Goal: Transaction & Acquisition: Purchase product/service

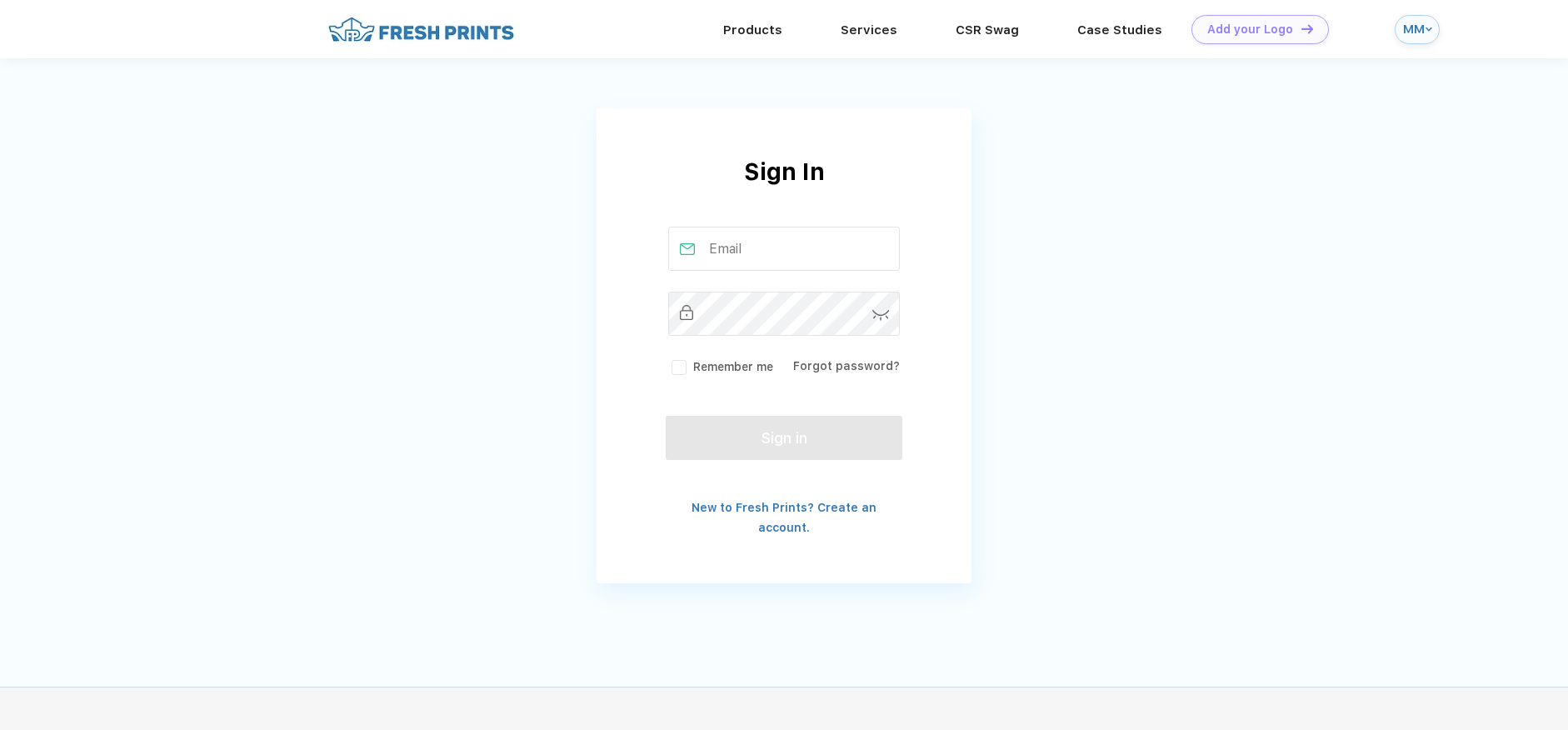
type input "[PERSON_NAME][EMAIL_ADDRESS][DOMAIN_NAME]"
click at [761, 431] on button "Sign in" at bounding box center [784, 437] width 236 height 44
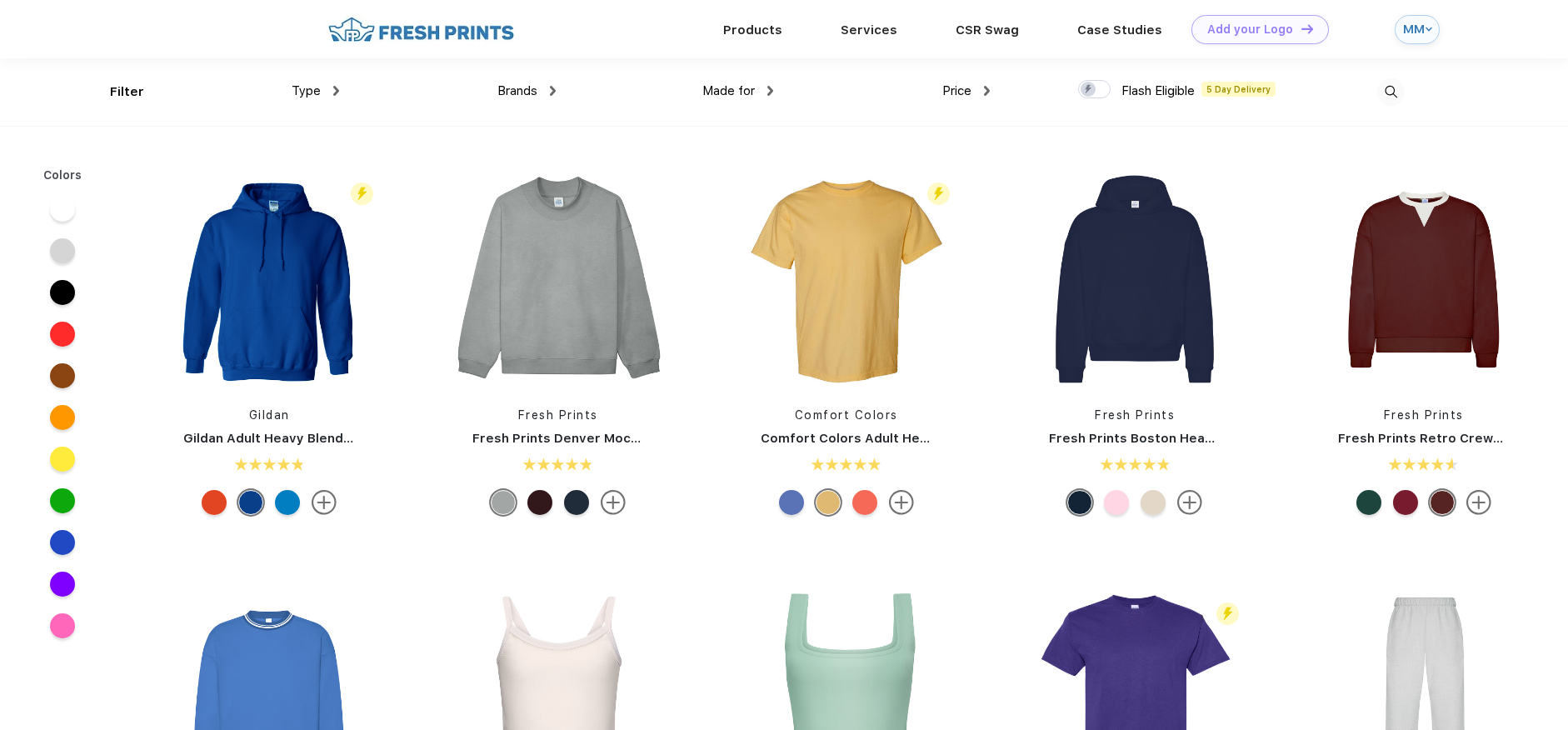
click at [511, 84] on span "Brands" at bounding box center [517, 90] width 40 height 15
click at [545, 88] on div "Brands" at bounding box center [527, 91] width 58 height 19
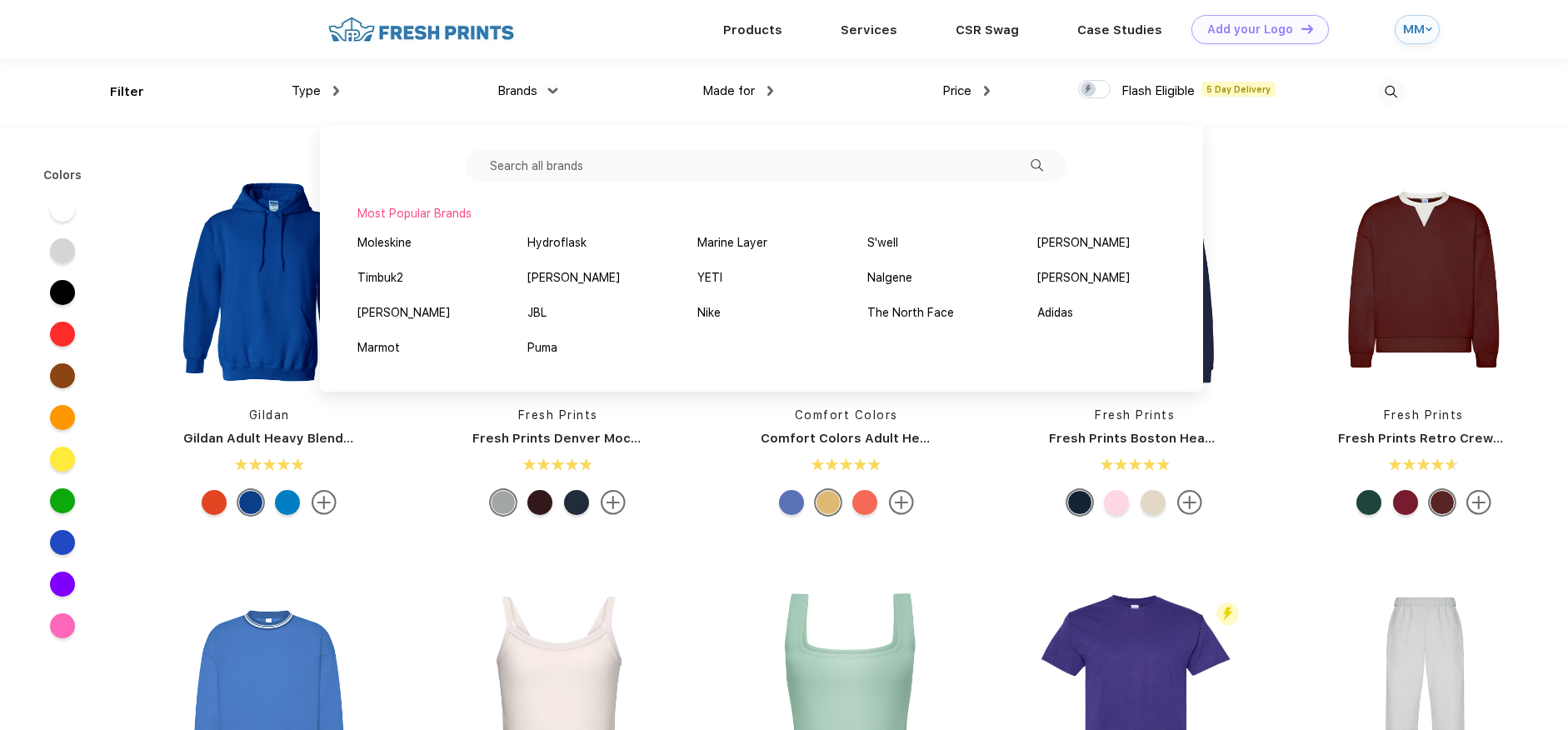
click at [605, 160] on input "text" at bounding box center [766, 166] width 601 height 32
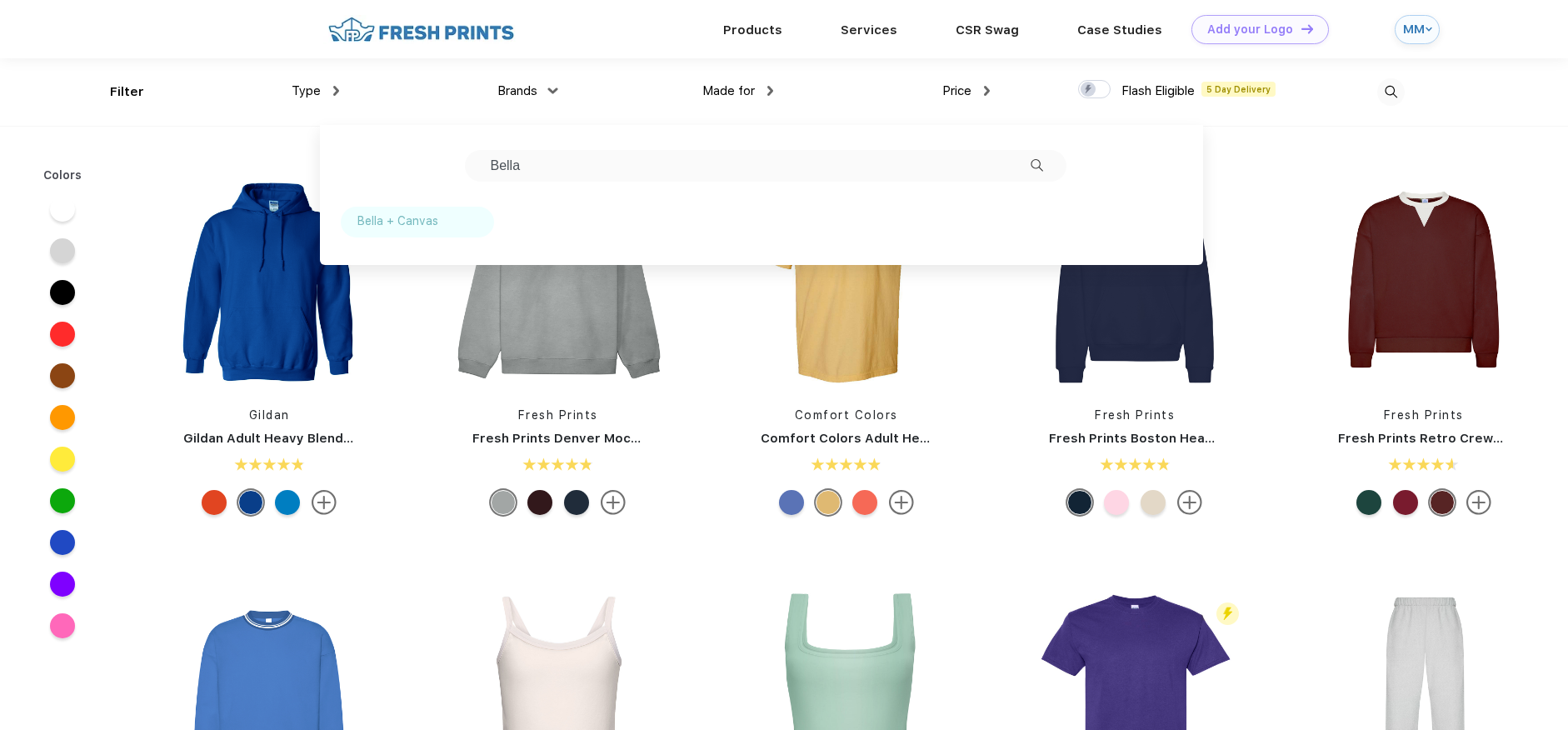
type input "Bella"
click at [410, 212] on div "Bella + Canvas" at bounding box center [398, 221] width 81 height 17
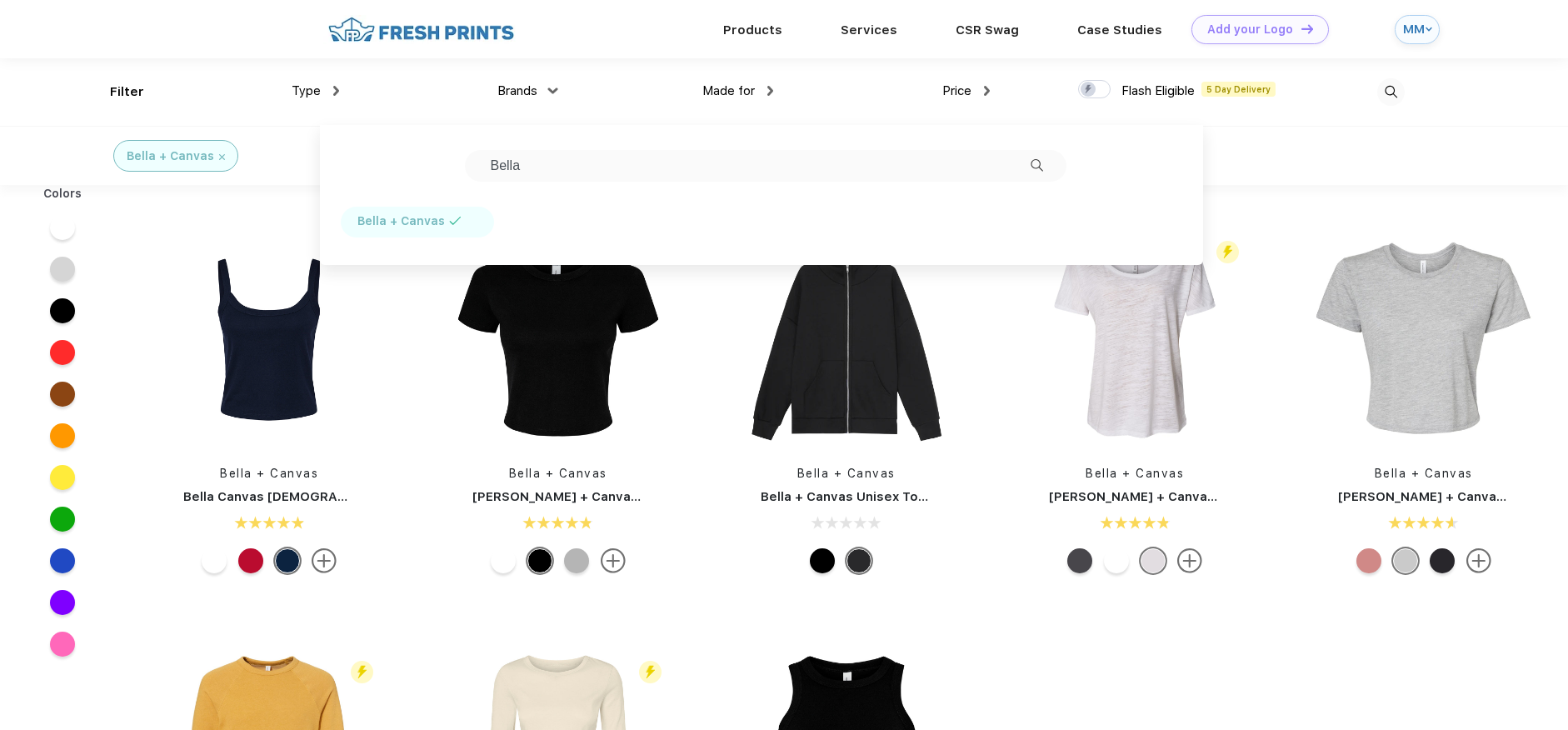
click at [1015, 646] on div "Bella + Canvas Bella Canvas [DEMOGRAPHIC_DATA]' Micro Ribbed Scoop Tank Bella +…" at bounding box center [846, 613] width 1443 height 840
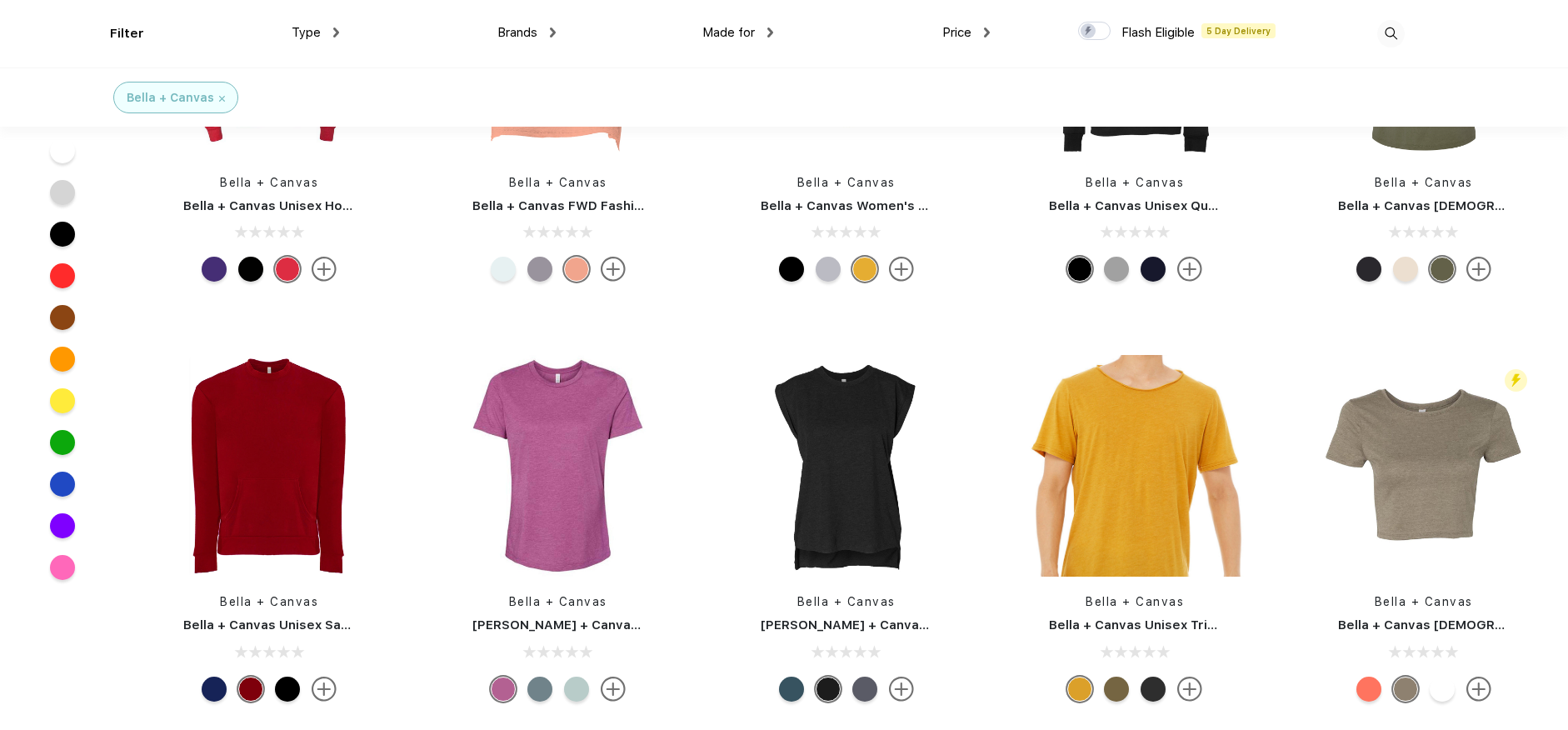
scroll to position [1425, 0]
click at [570, 685] on div at bounding box center [577, 688] width 25 height 25
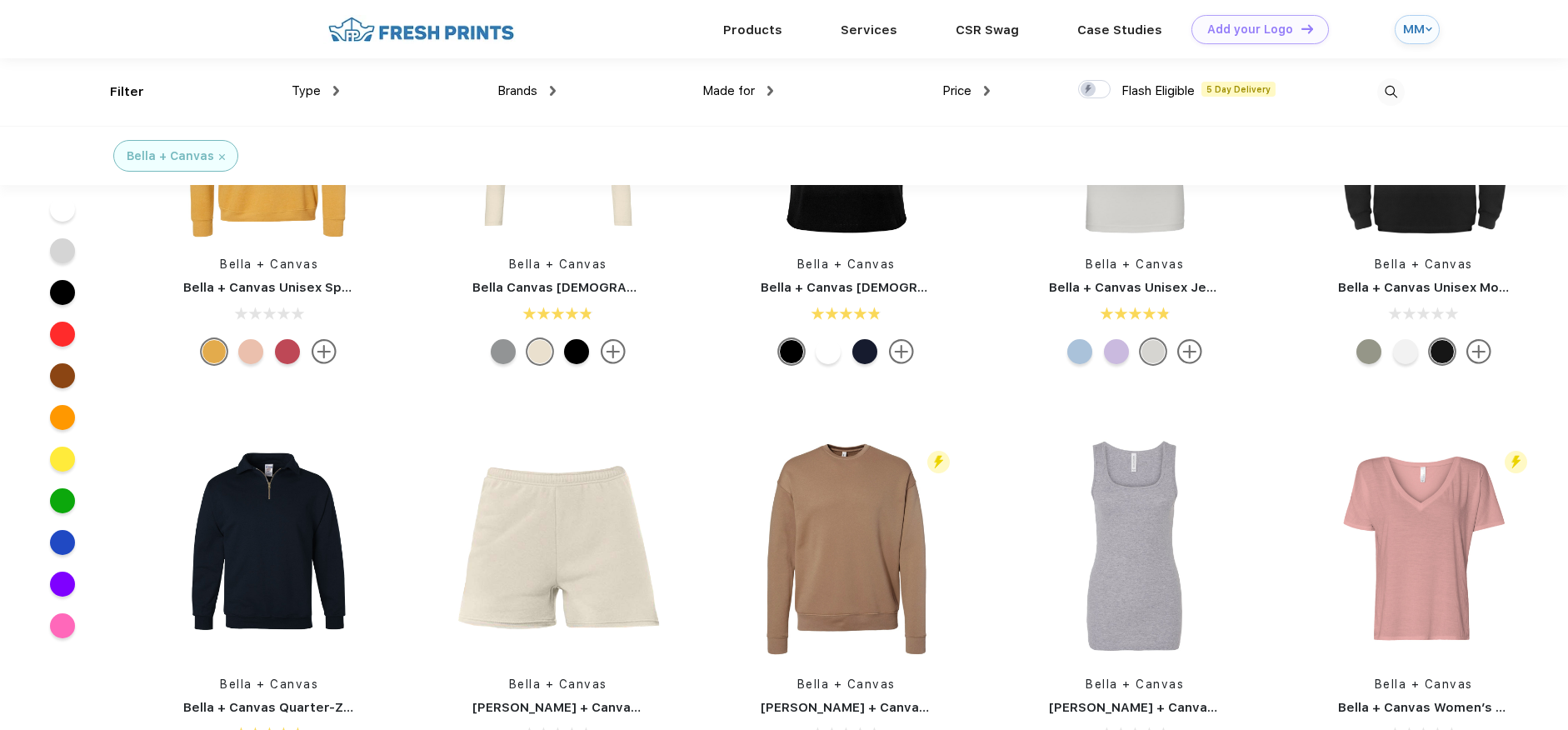
scroll to position [0, 0]
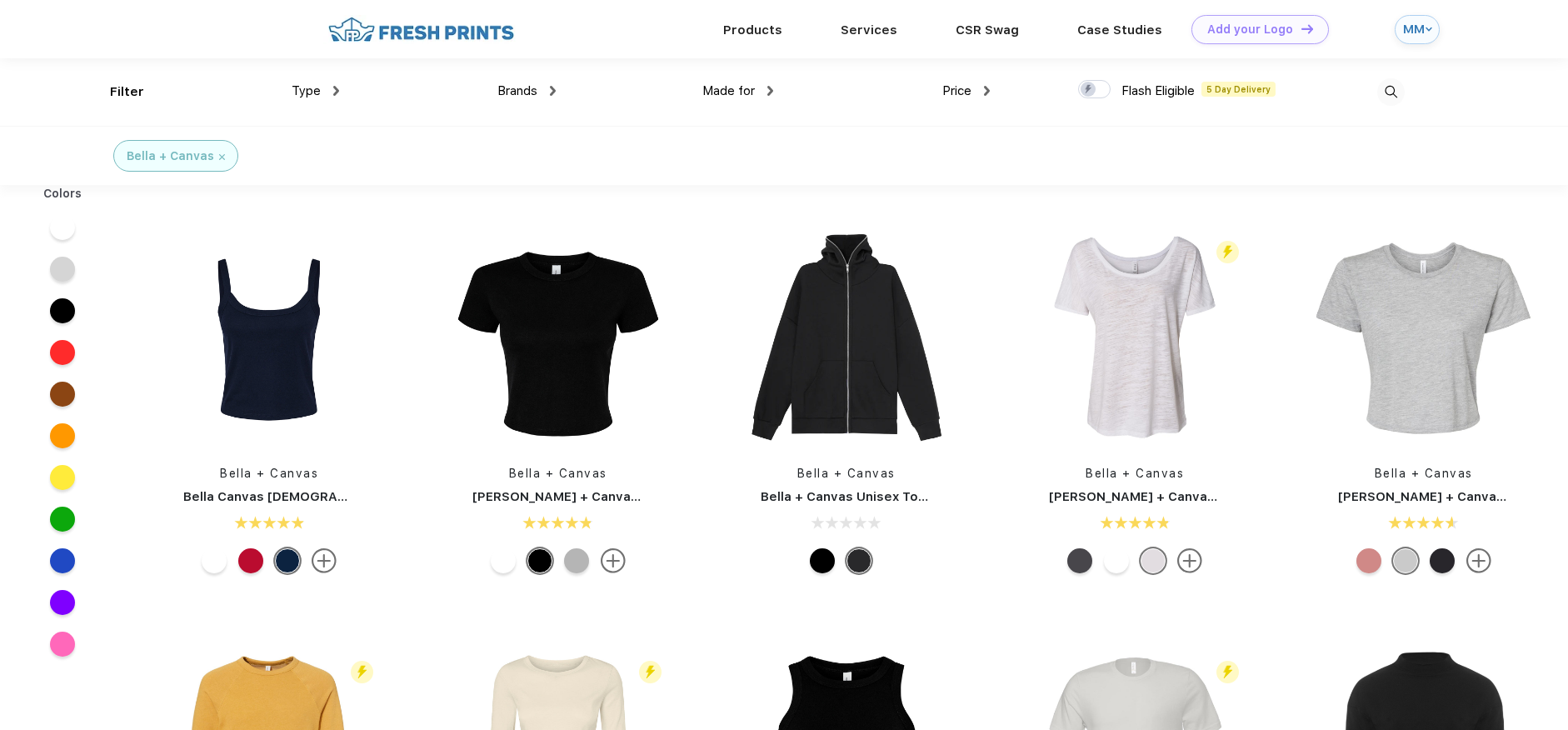
click at [311, 94] on span "Type" at bounding box center [306, 90] width 29 height 15
click at [324, 89] on div "Type" at bounding box center [314, 91] width 47 height 19
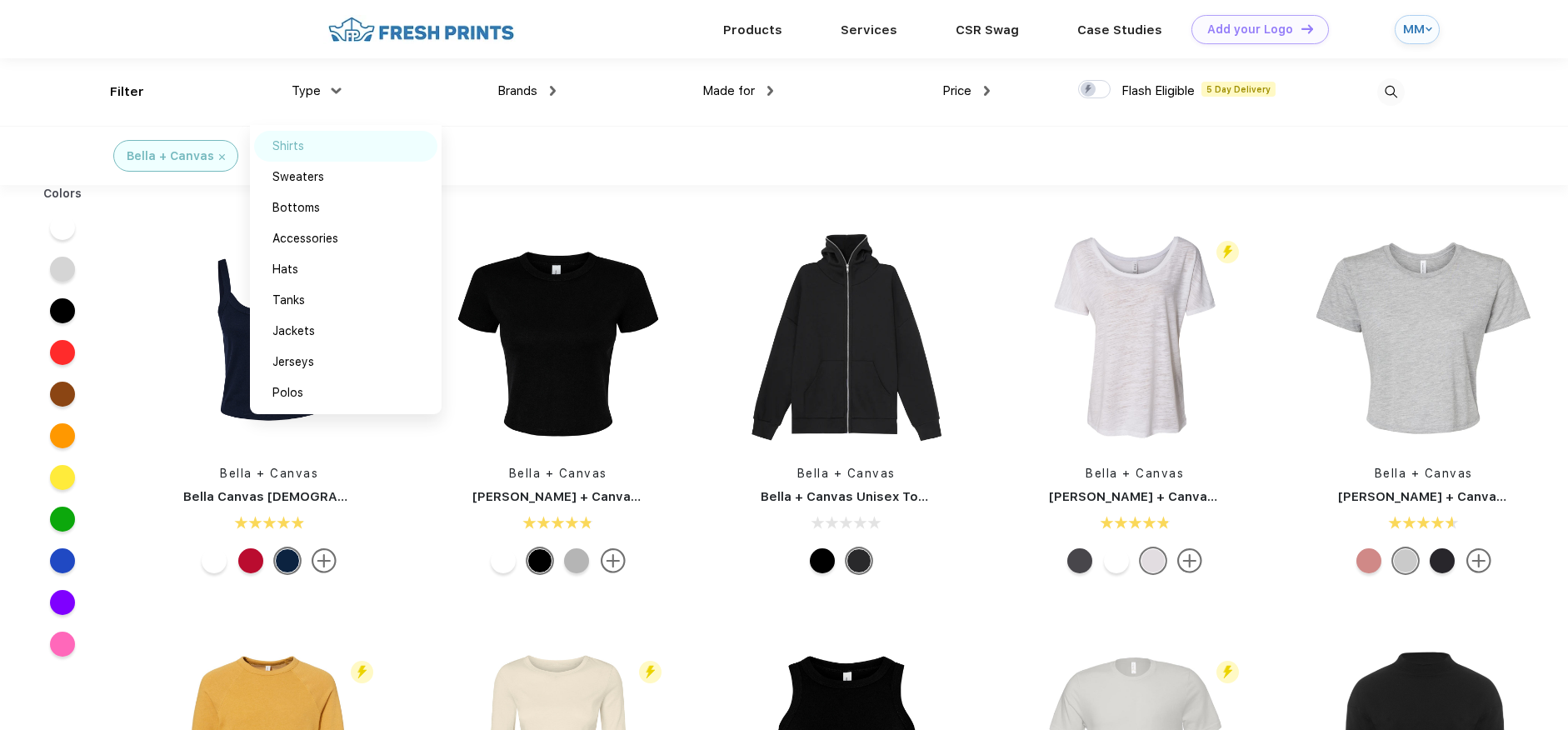
click at [301, 143] on div "Shirts" at bounding box center [288, 146] width 32 height 17
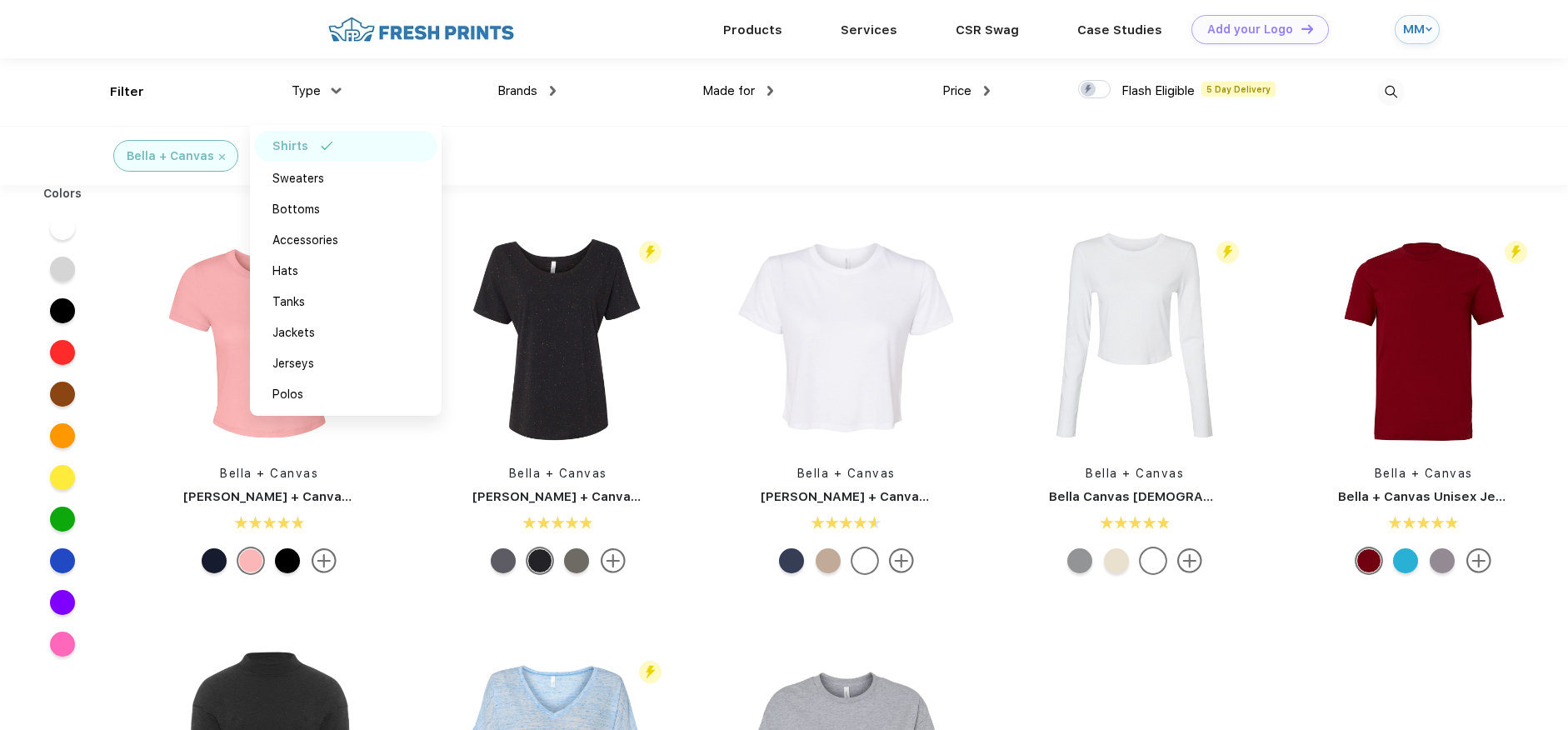
click at [747, 95] on span "Made for" at bounding box center [729, 90] width 52 height 15
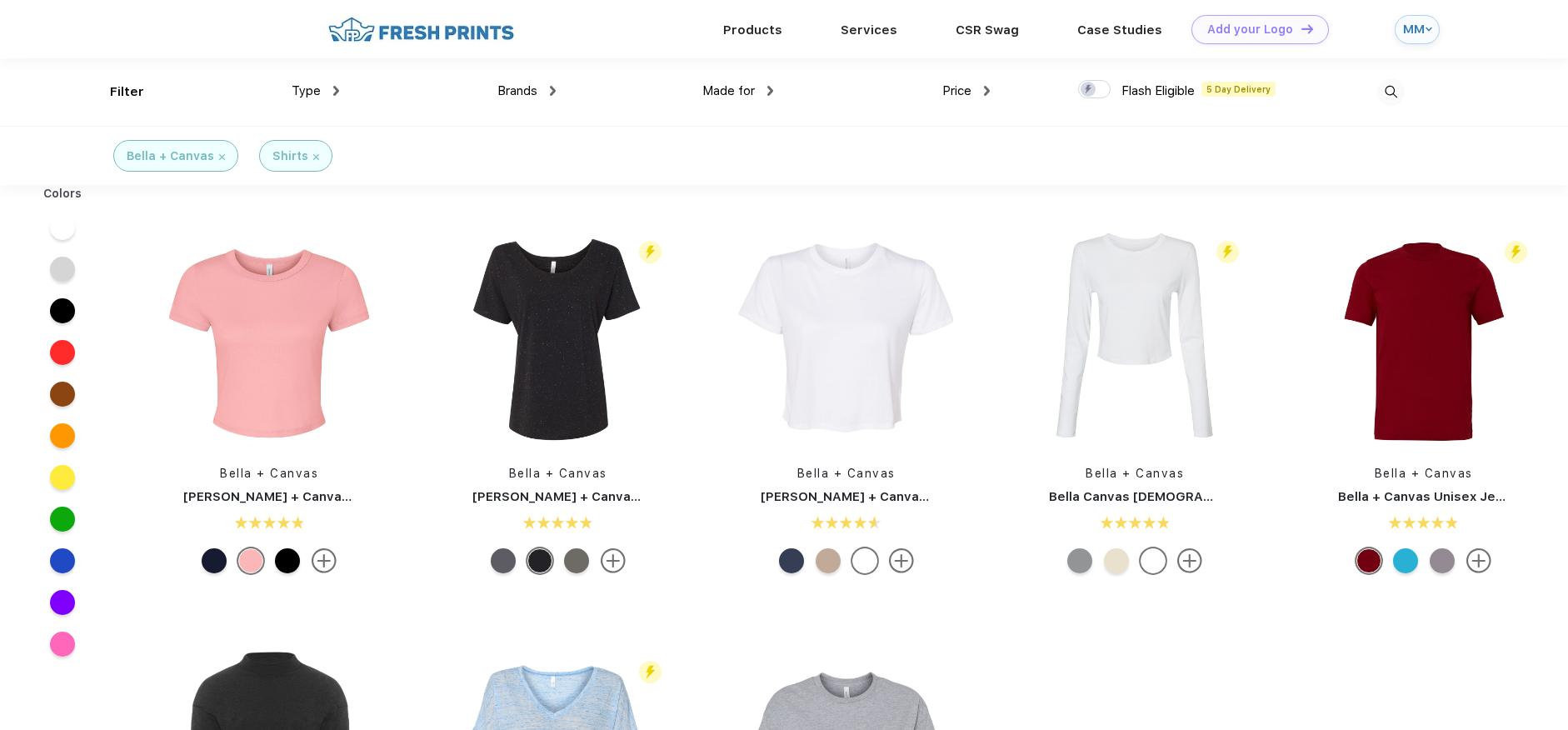
click at [741, 91] on span "Made for" at bounding box center [729, 90] width 52 height 15
click at [732, 88] on span "Made for" at bounding box center [729, 90] width 52 height 15
click at [719, 92] on span "Made for" at bounding box center [729, 90] width 52 height 15
click at [724, 92] on span "Made for" at bounding box center [729, 90] width 52 height 15
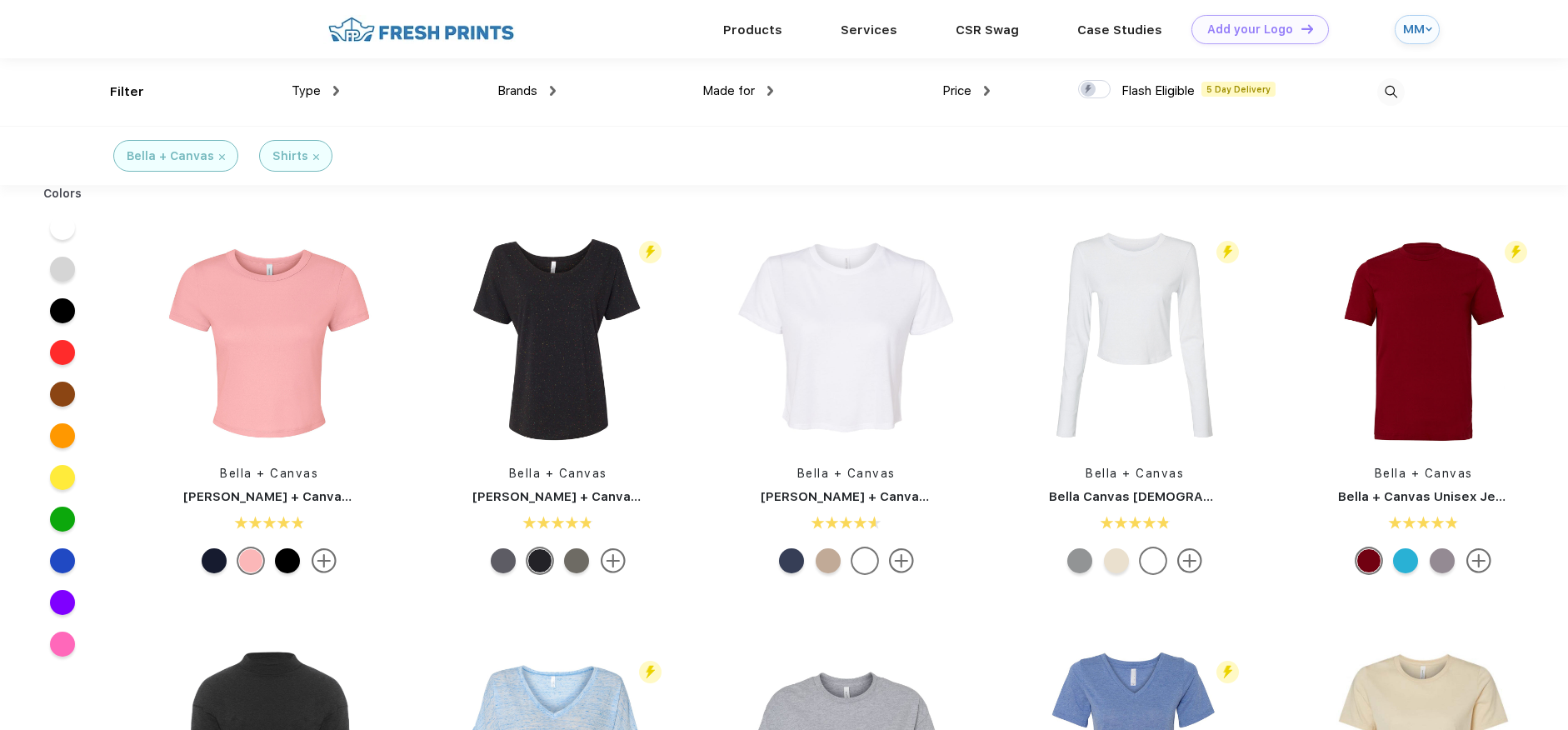
click at [757, 91] on div "Made for" at bounding box center [738, 91] width 70 height 19
click at [702, 169] on div "Women" at bounding box center [704, 177] width 41 height 17
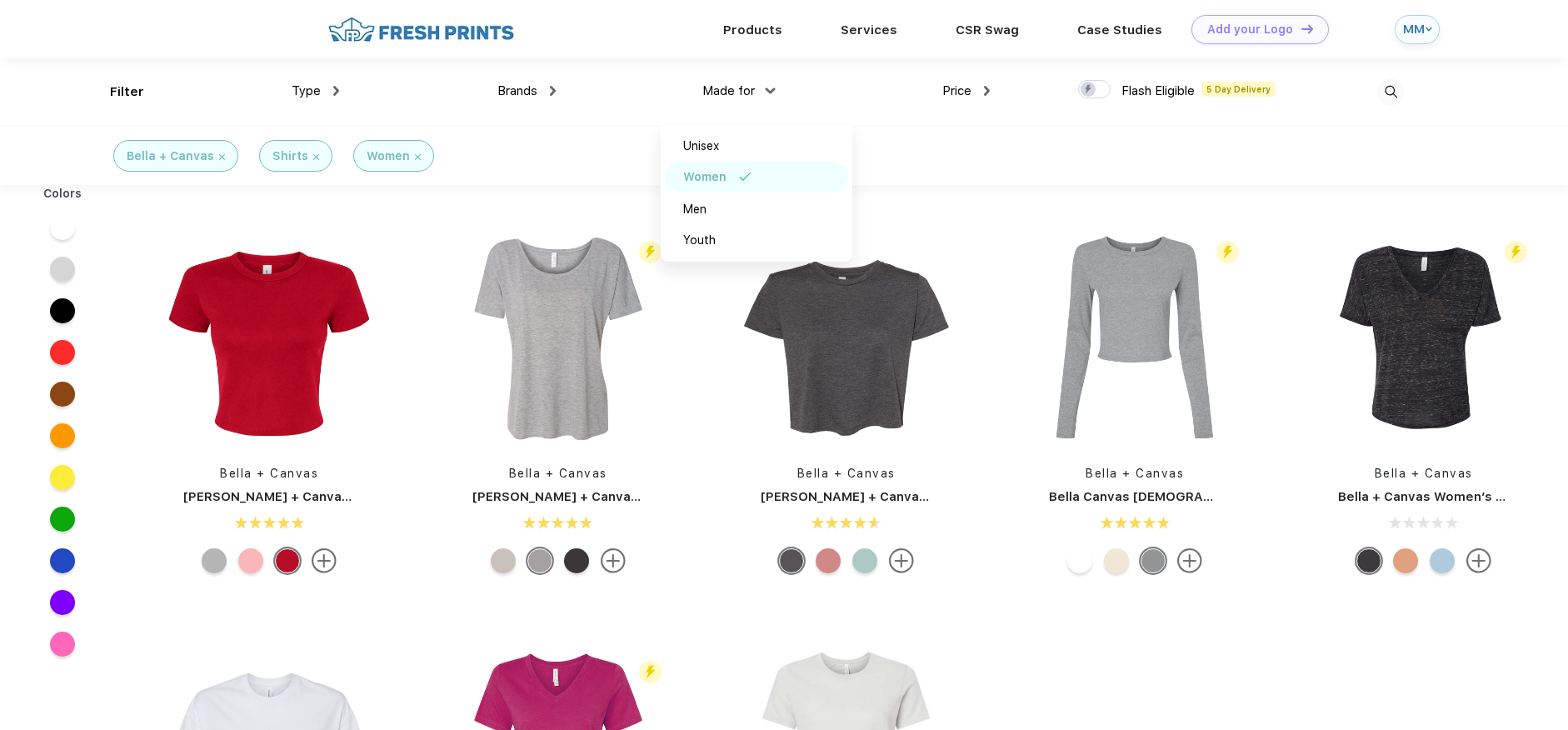
click at [225, 157] on div "Bella + Canvas" at bounding box center [175, 155] width 125 height 32
click at [219, 155] on img at bounding box center [222, 156] width 6 height 6
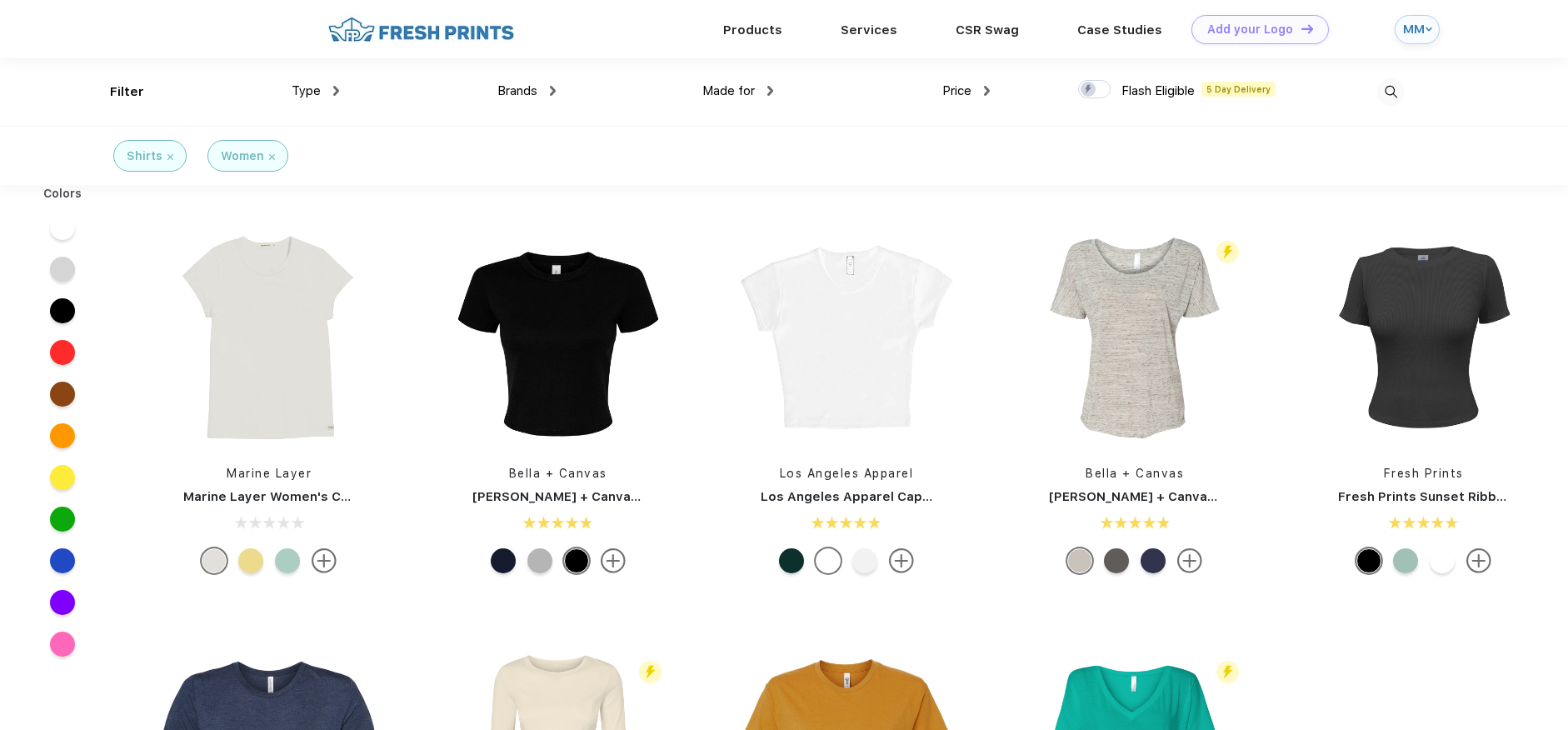
click at [320, 92] on div "Type" at bounding box center [314, 91] width 47 height 19
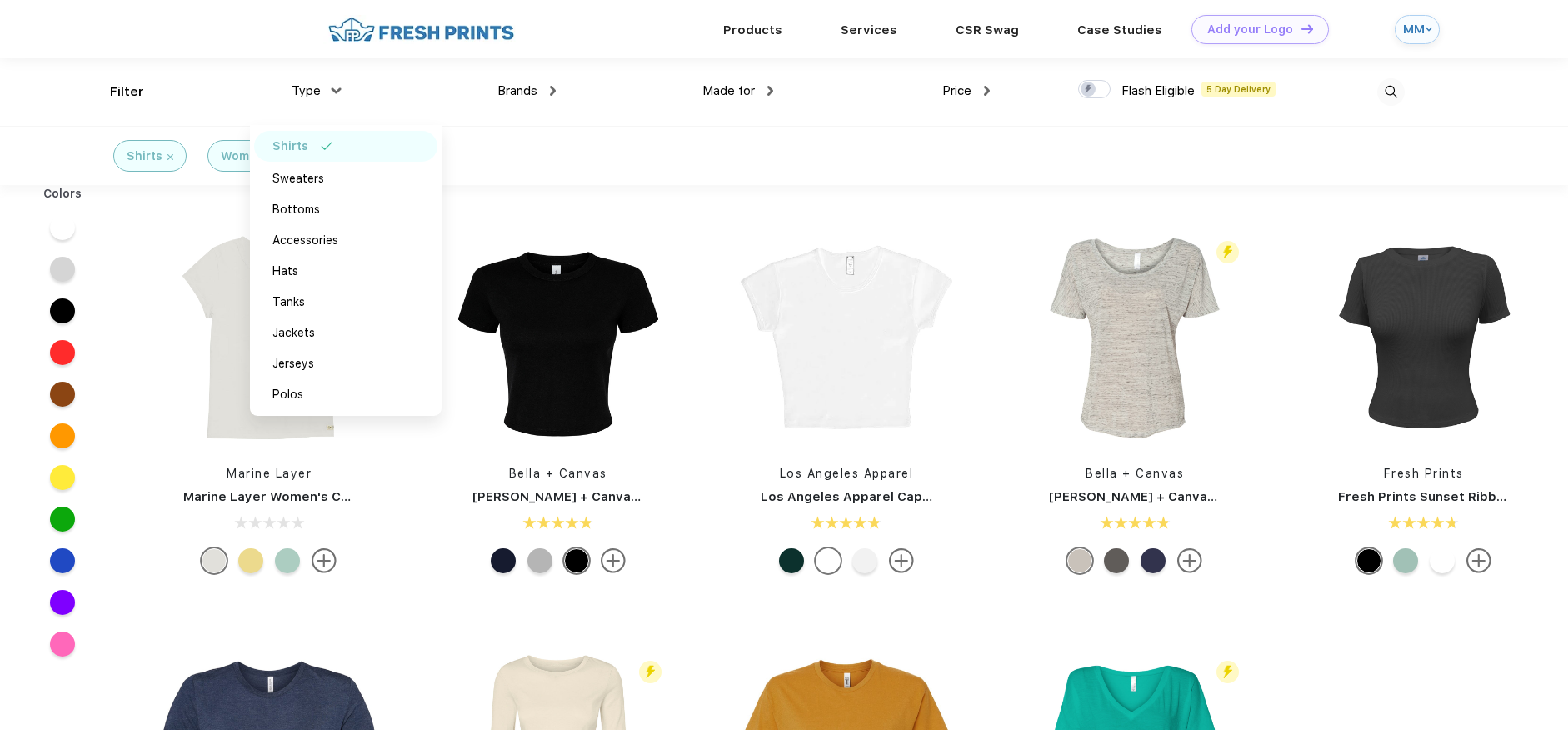
click at [92, 97] on div "Filter Type Shirts Sweaters Bottoms Accessories Hats Tanks Jackets Jerseys Polo…" at bounding box center [784, 92] width 1568 height 68
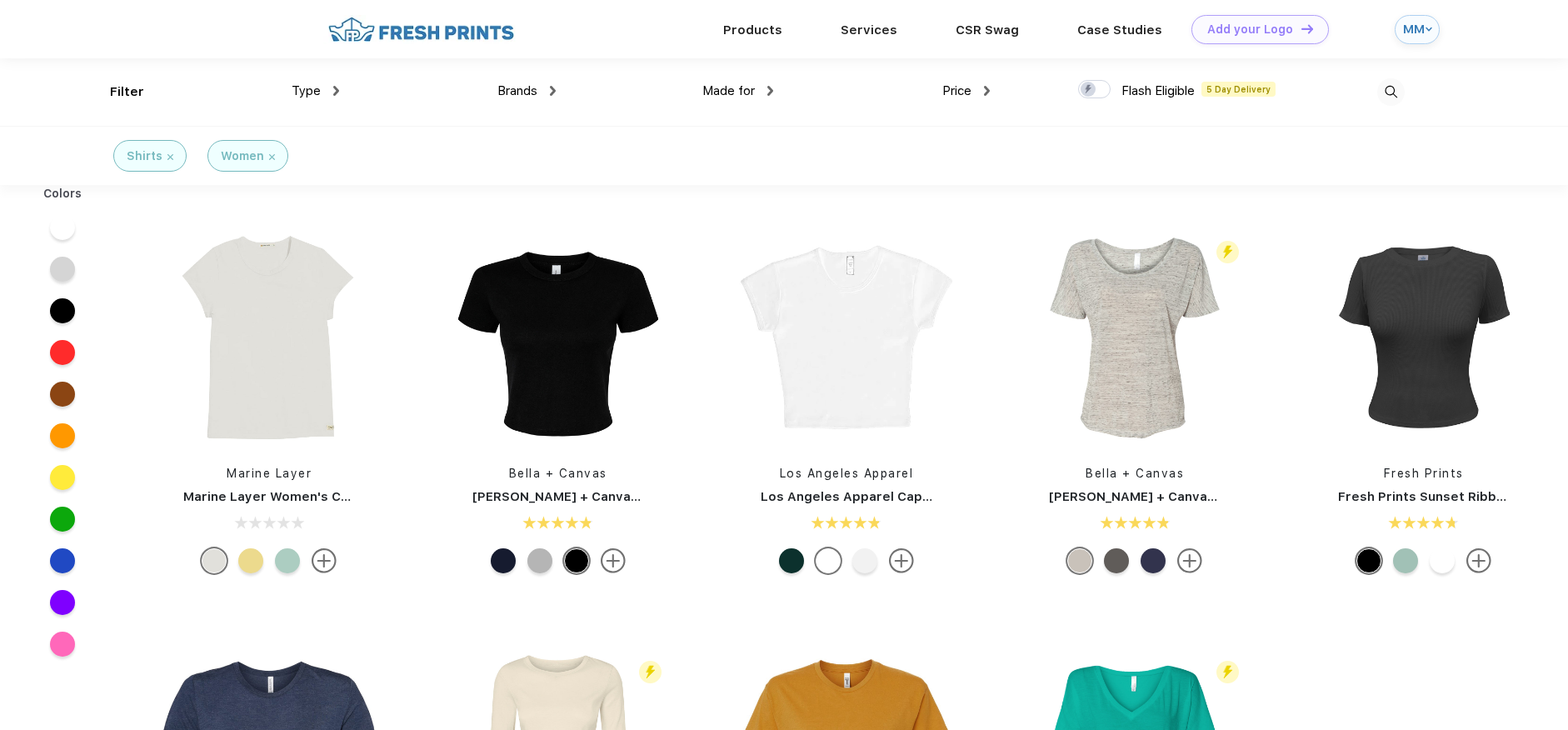
click at [119, 92] on div "Filter" at bounding box center [127, 92] width 34 height 19
click at [1392, 89] on img at bounding box center [1391, 92] width 27 height 27
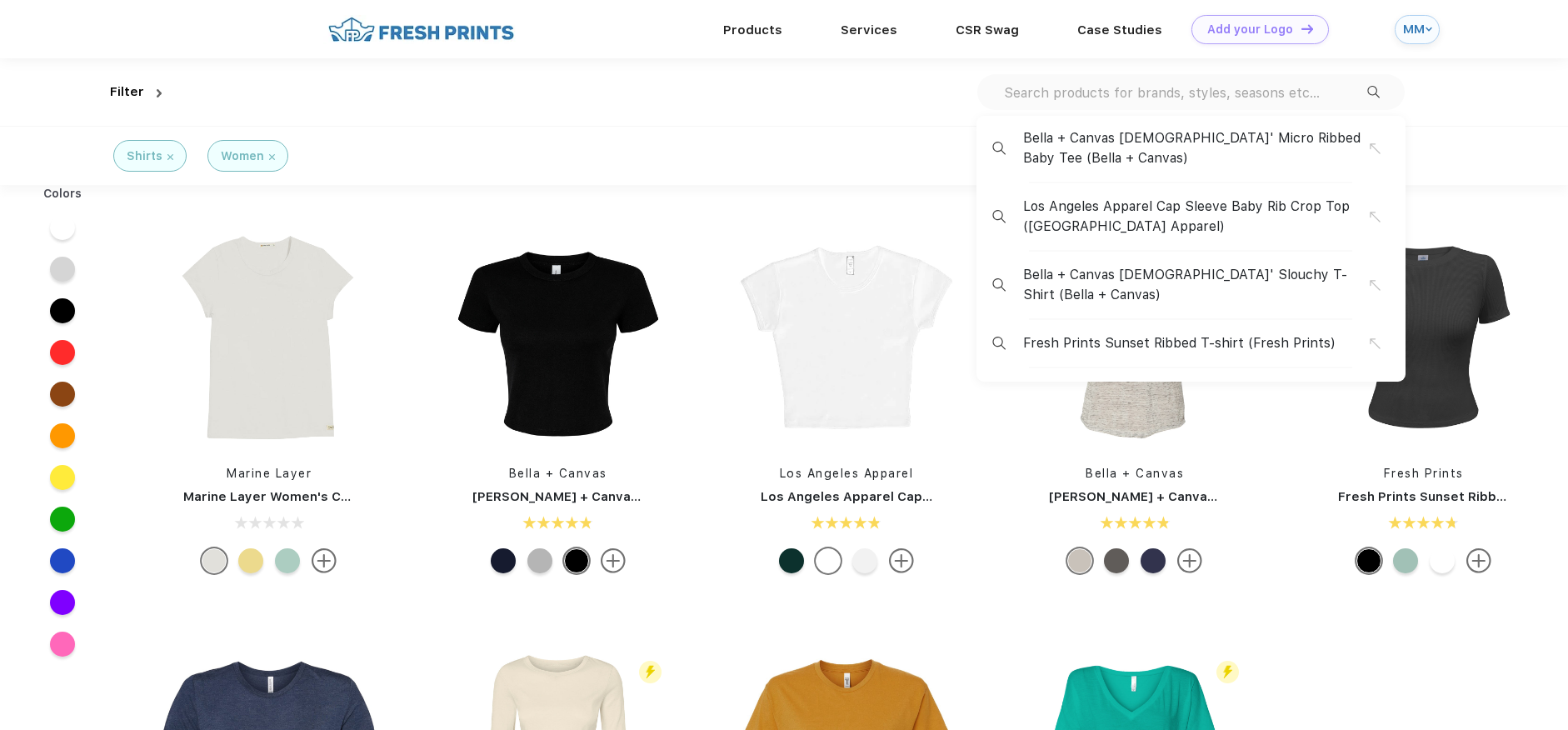
click at [1392, 89] on div "Bella + Canvas [DEMOGRAPHIC_DATA]' Micro Ribbed Baby Tee ([PERSON_NAME] + Canva…" at bounding box center [1192, 92] width 428 height 36
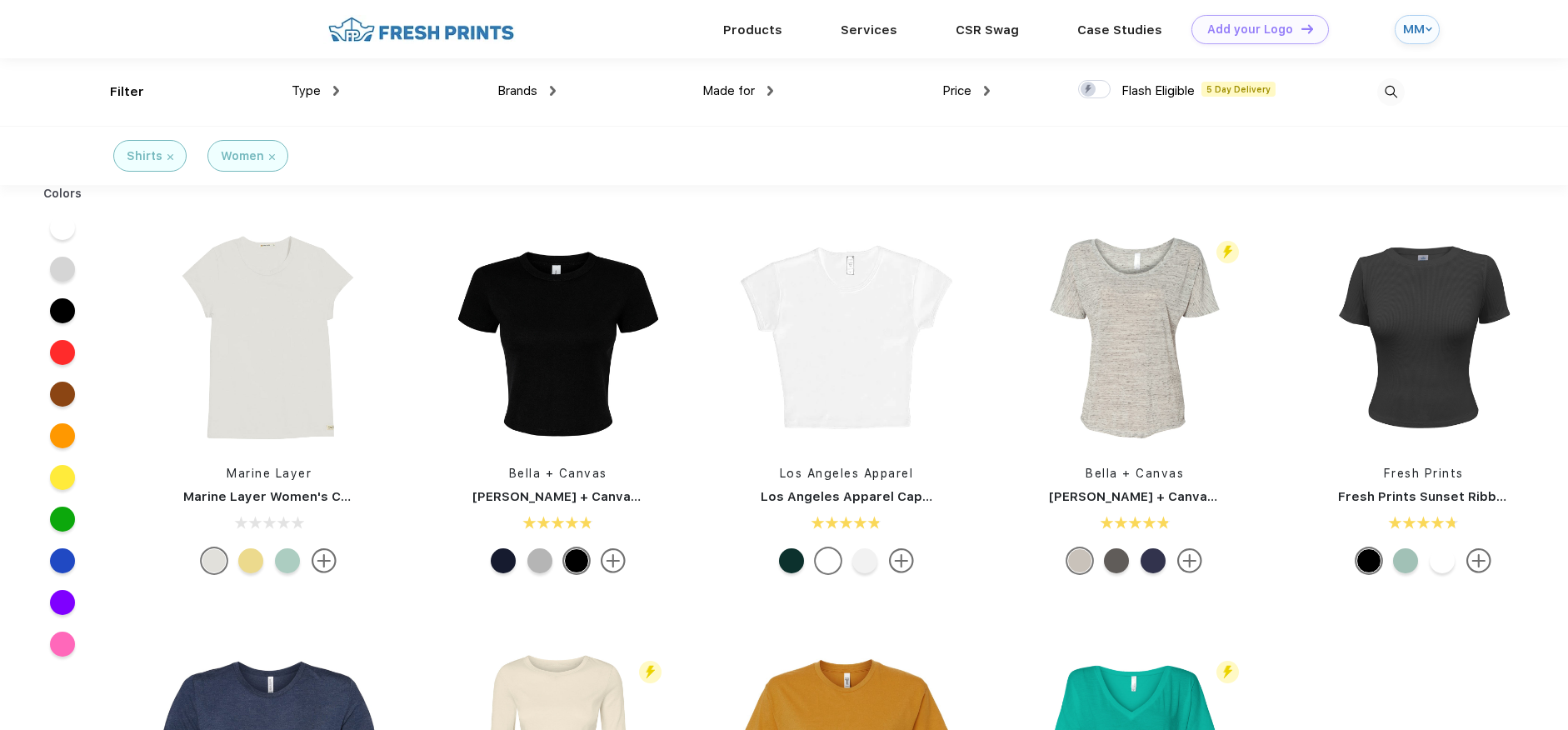
click at [529, 94] on span "Brands" at bounding box center [517, 90] width 40 height 15
click at [435, 20] on img at bounding box center [421, 29] width 196 height 29
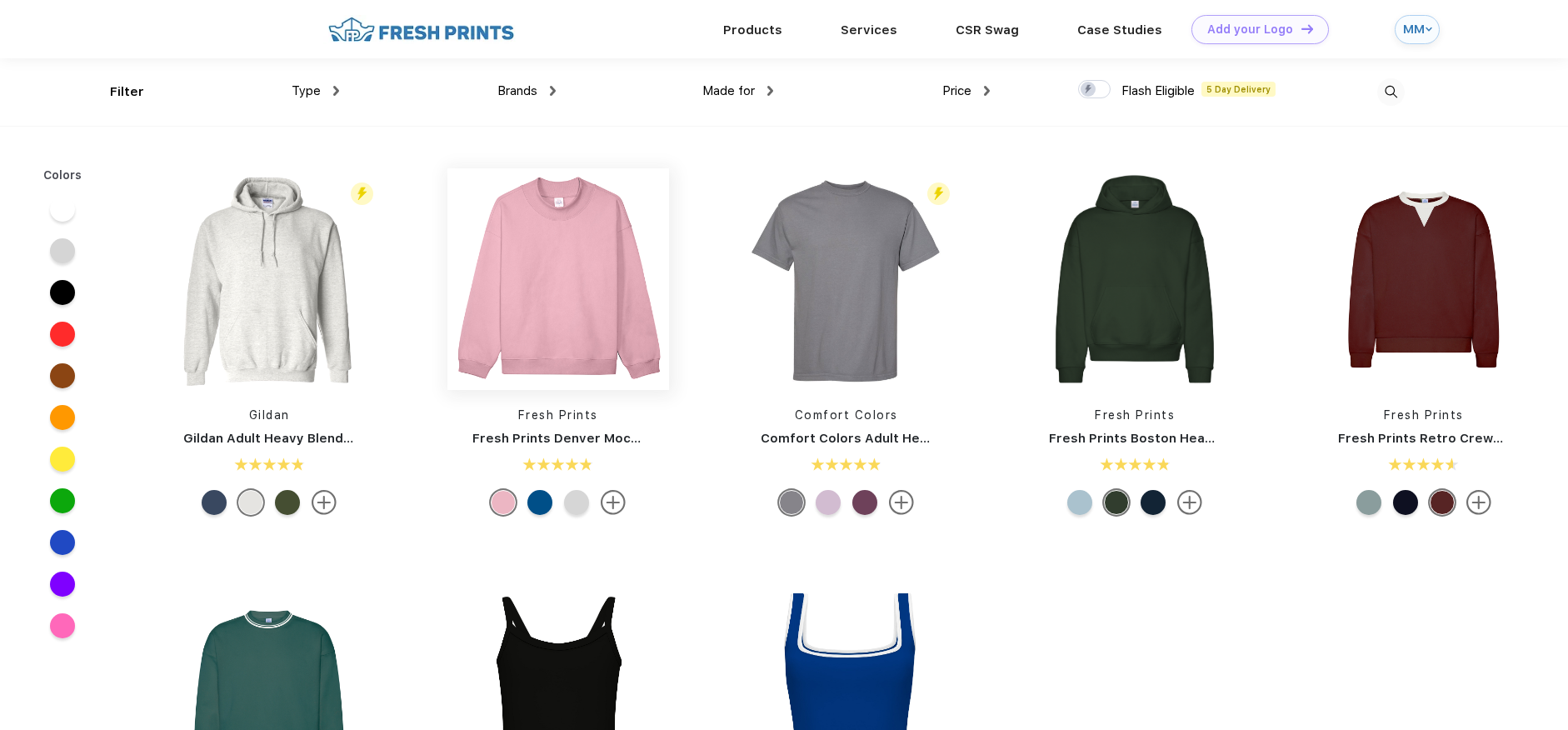
scroll to position [1, 0]
click at [743, 88] on span "Made for" at bounding box center [729, 89] width 52 height 15
click at [750, 89] on span "Made for" at bounding box center [729, 89] width 52 height 15
click at [771, 88] on img at bounding box center [770, 90] width 6 height 10
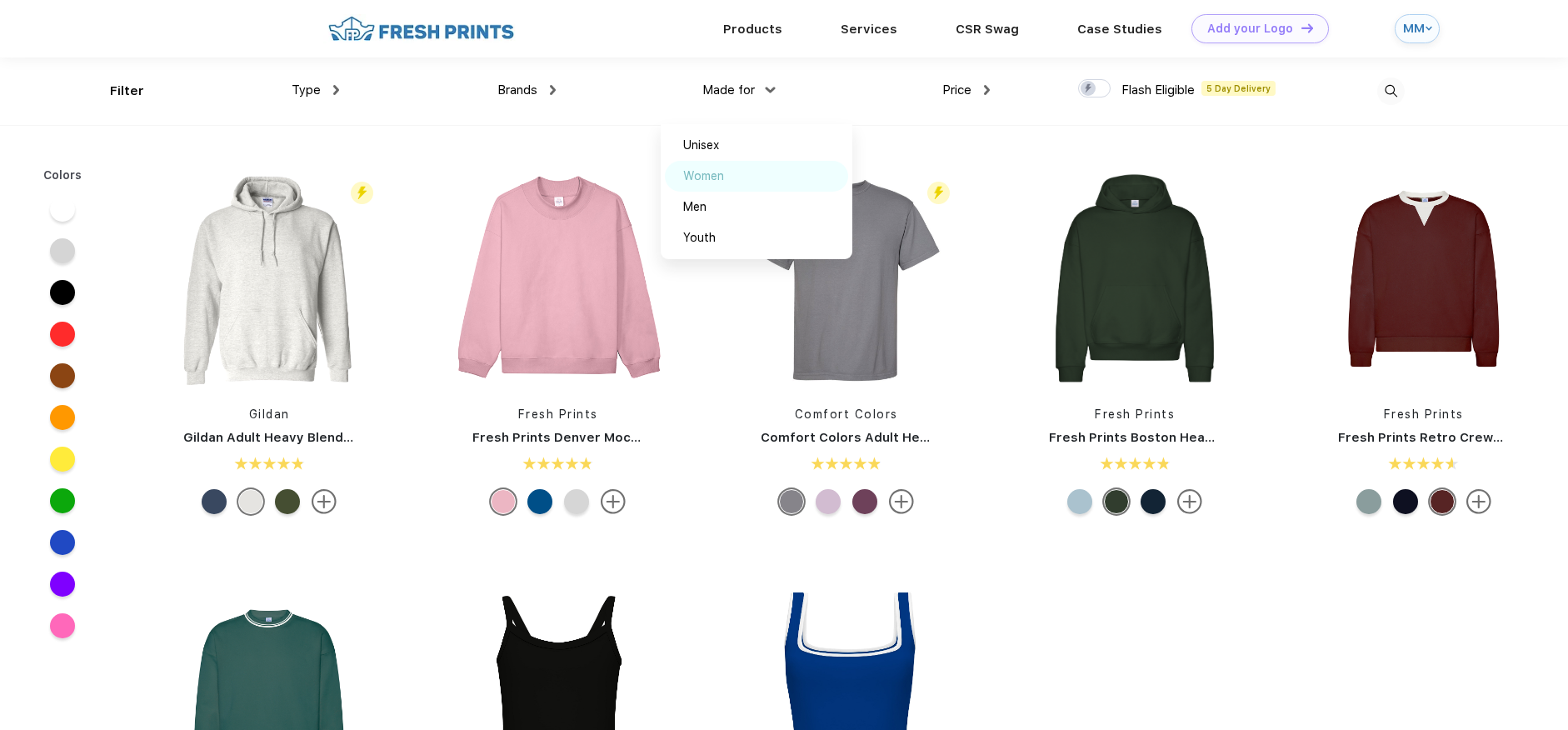
click at [722, 169] on div "Women" at bounding box center [704, 176] width 41 height 17
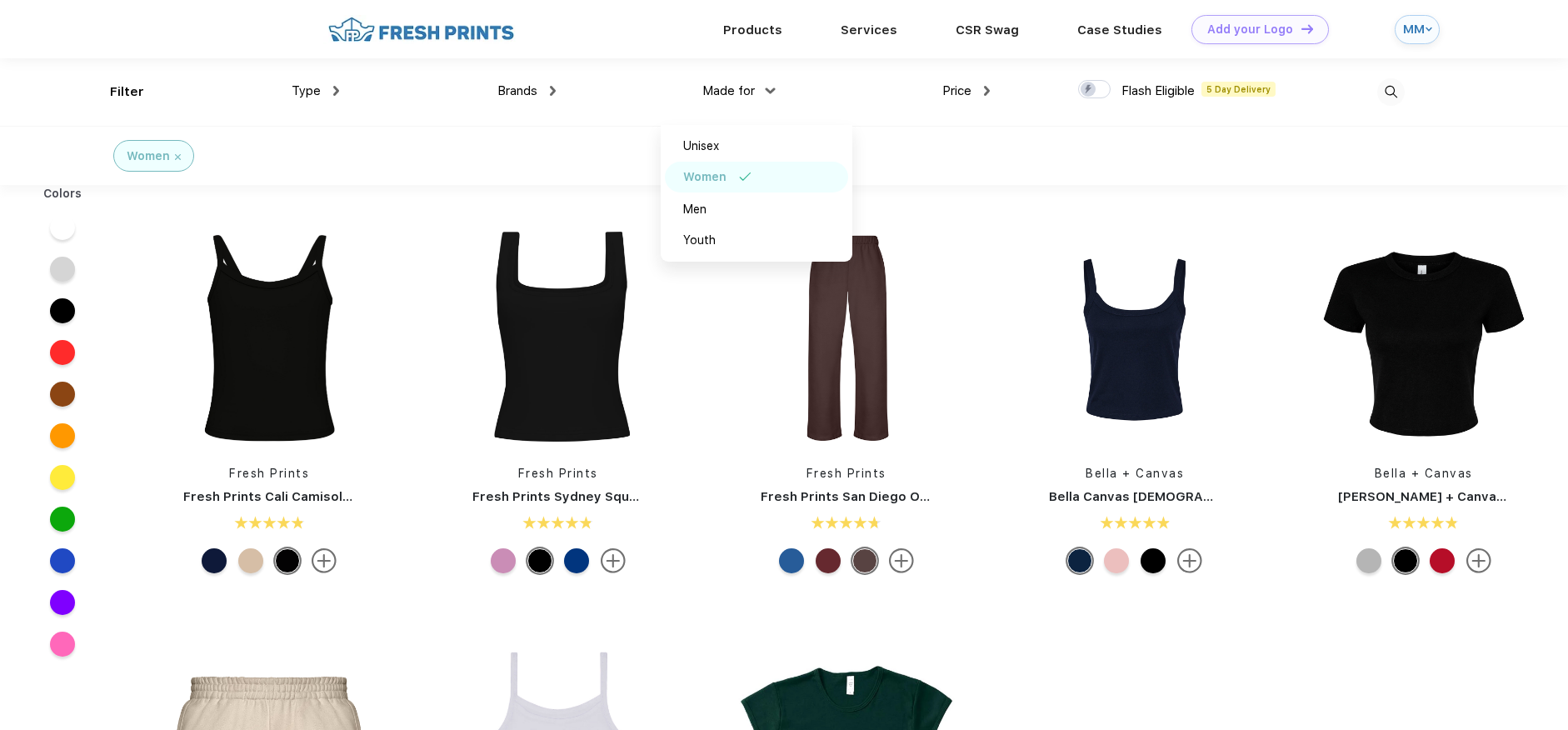
click at [339, 91] on div "Brands Most Popular Brands Moleskine Hydroflask Marine Layer S'well Vineyard Vi…" at bounding box center [448, 92] width 217 height 68
click at [337, 91] on img at bounding box center [336, 91] width 6 height 10
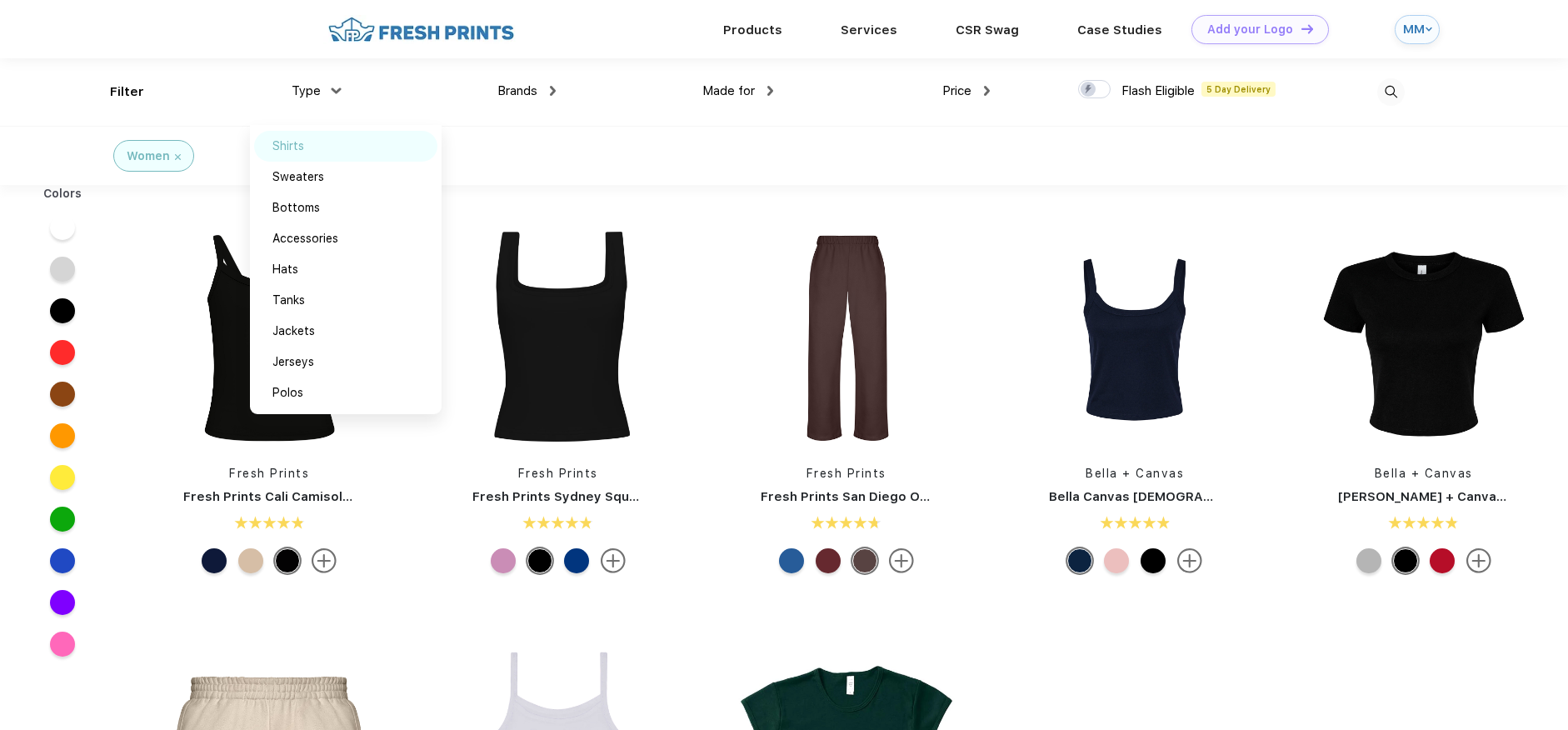
click at [322, 153] on div "Shirts" at bounding box center [345, 146] width 183 height 31
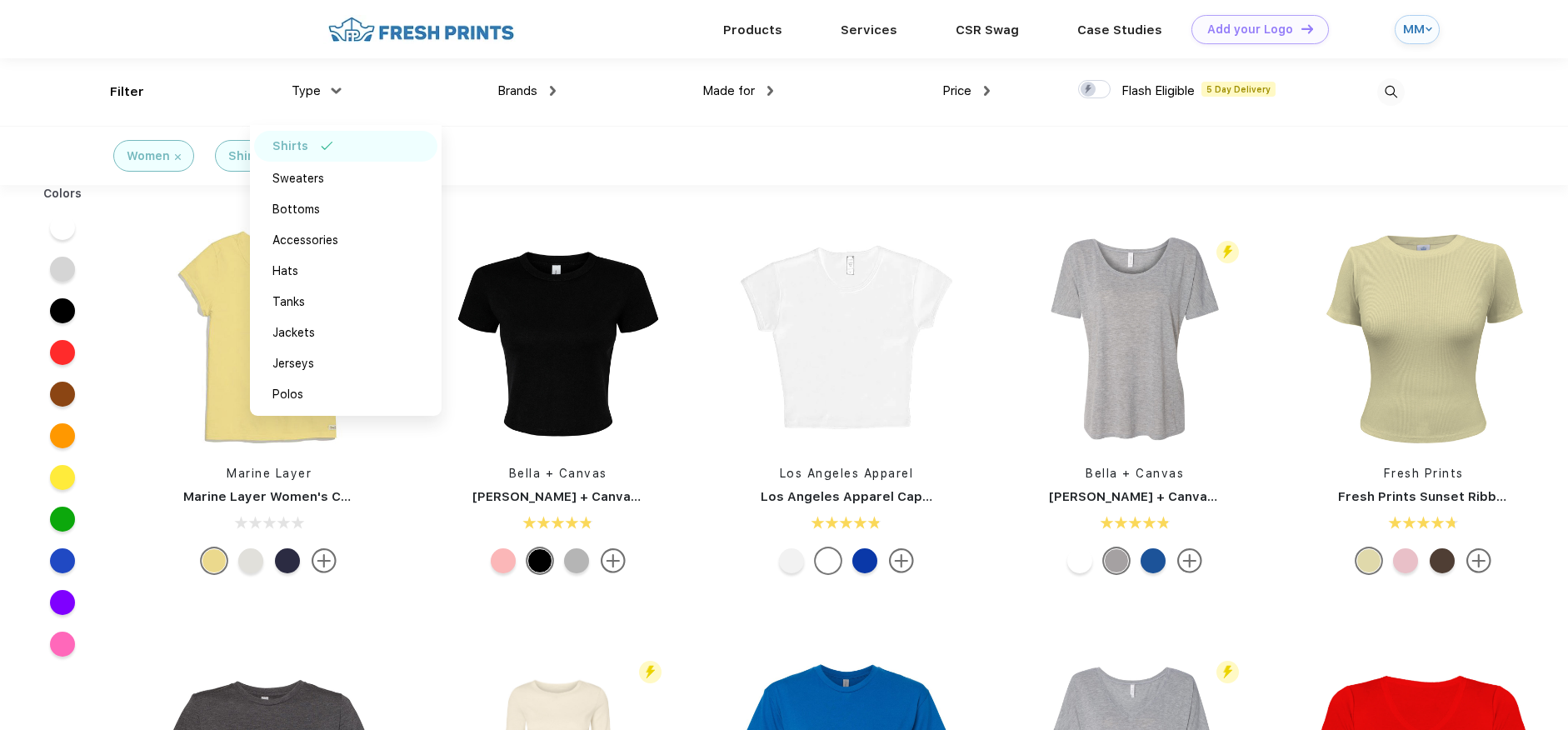
click at [973, 85] on div "Price" at bounding box center [966, 91] width 47 height 19
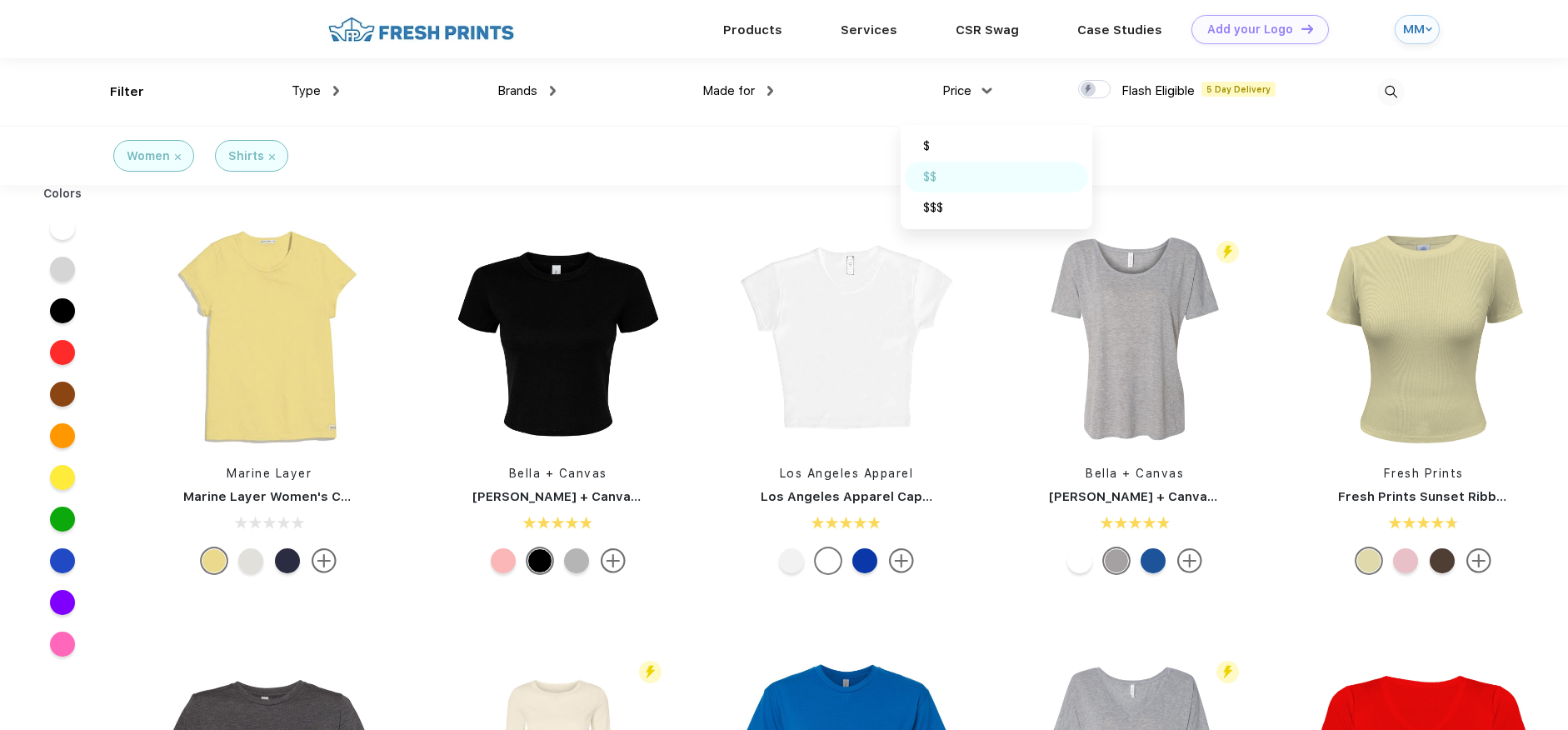
click at [948, 162] on div "$$" at bounding box center [996, 177] width 183 height 31
